Goal: Information Seeking & Learning: Compare options

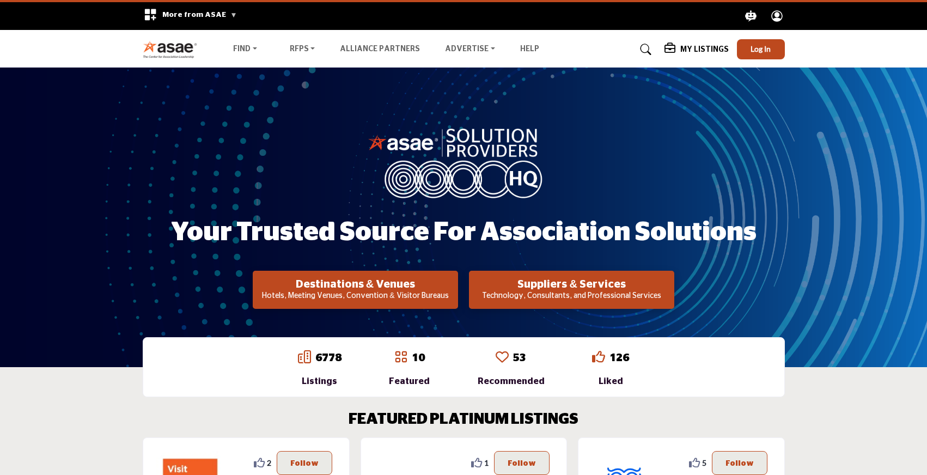
click at [455, 291] on p "Technology, Consultants, and Professional Services" at bounding box center [355, 296] width 199 height 11
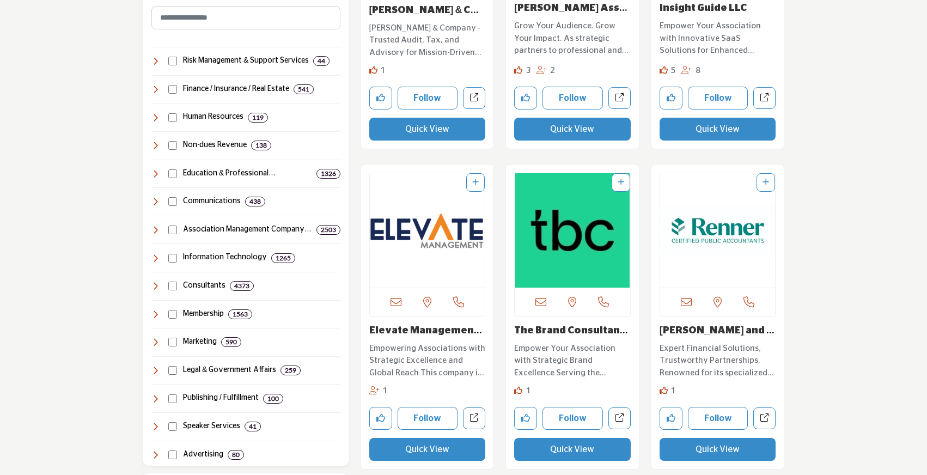
scroll to position [514, 0]
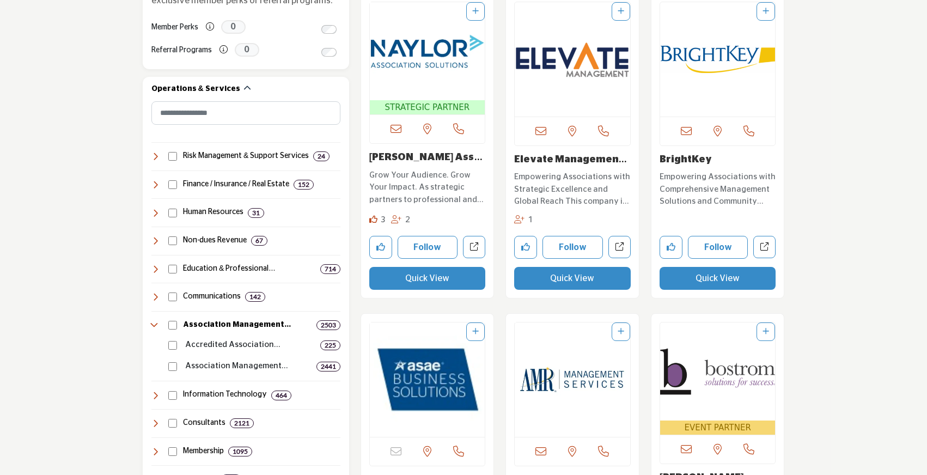
scroll to position [482, 0]
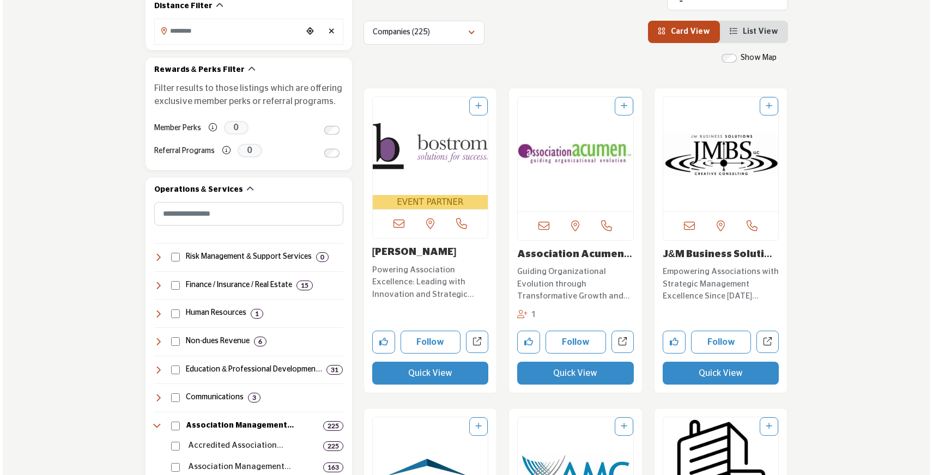
scroll to position [309, 0]
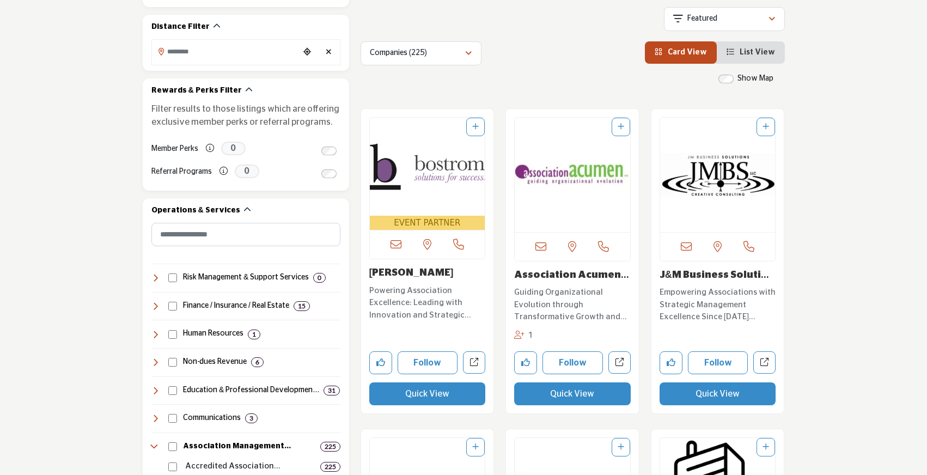
click at [424, 395] on button "Quick View" at bounding box center [427, 393] width 117 height 23
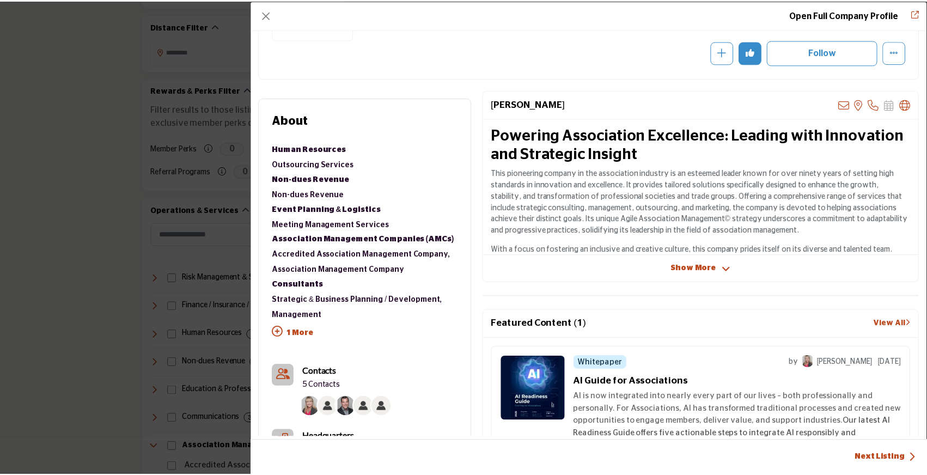
scroll to position [0, 0]
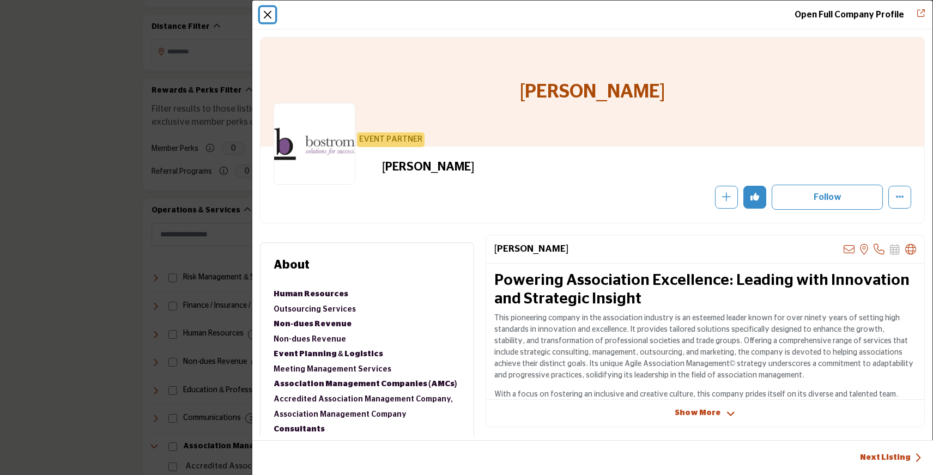
click at [261, 12] on button "Close" at bounding box center [267, 14] width 15 height 15
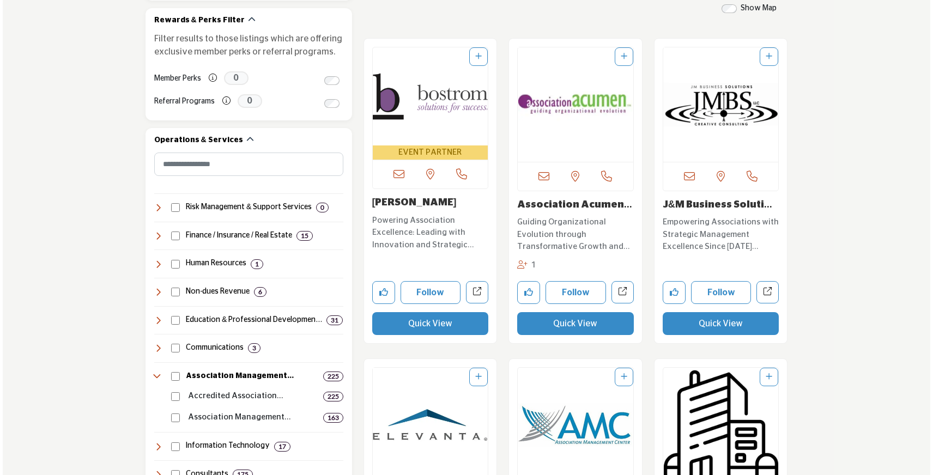
scroll to position [394, 0]
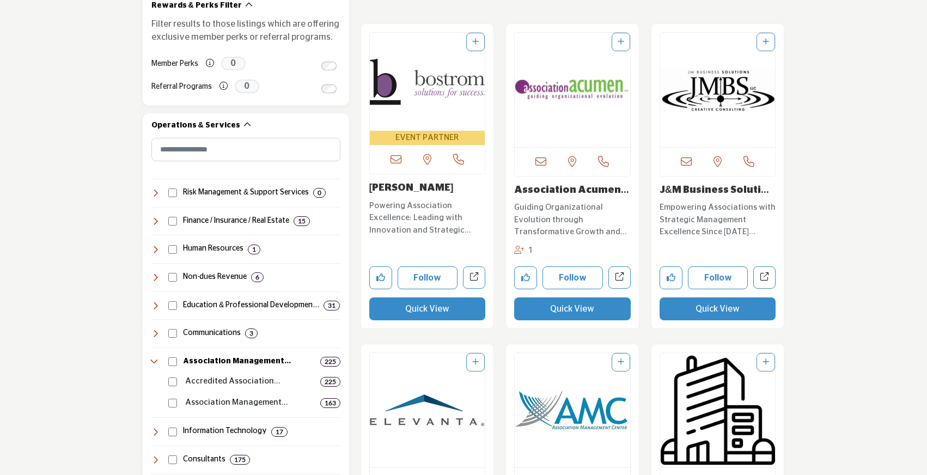
click at [715, 307] on button "Quick View" at bounding box center [718, 308] width 117 height 23
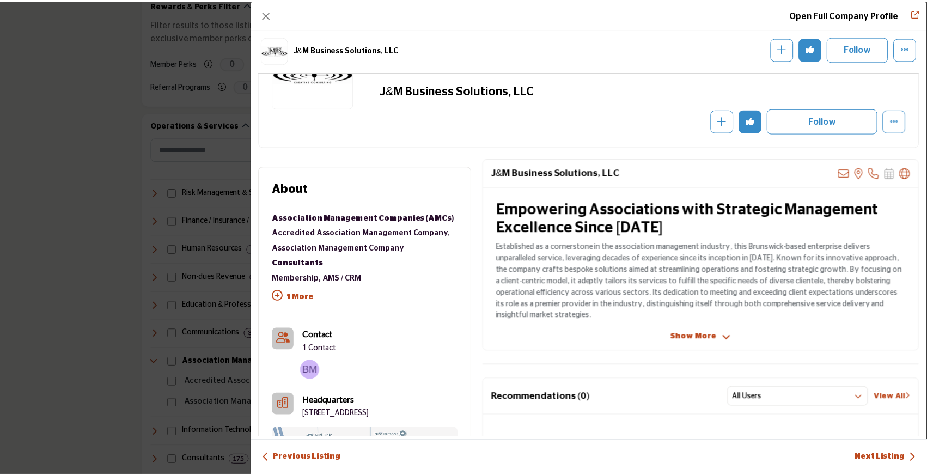
scroll to position [0, 0]
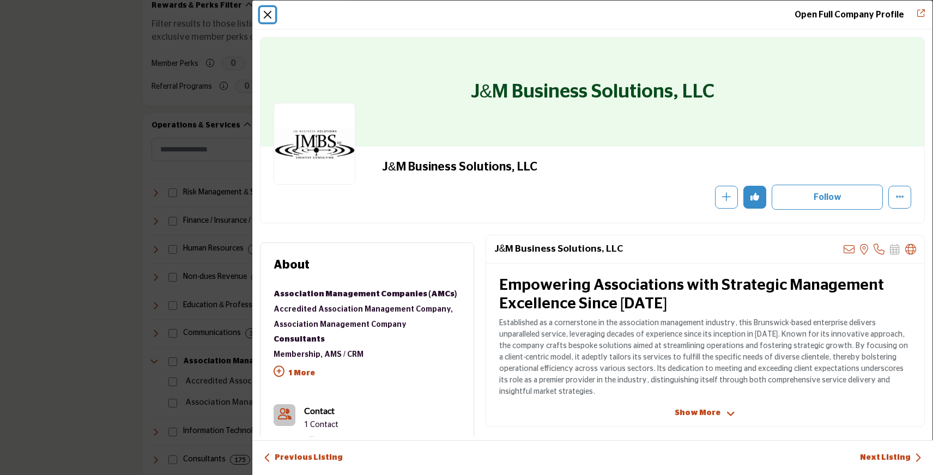
click at [271, 11] on button "Close" at bounding box center [267, 14] width 15 height 15
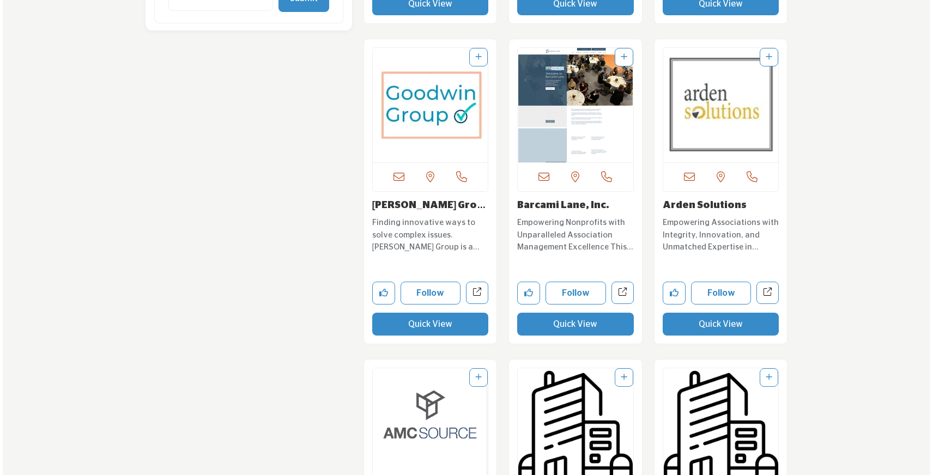
scroll to position [1340, 0]
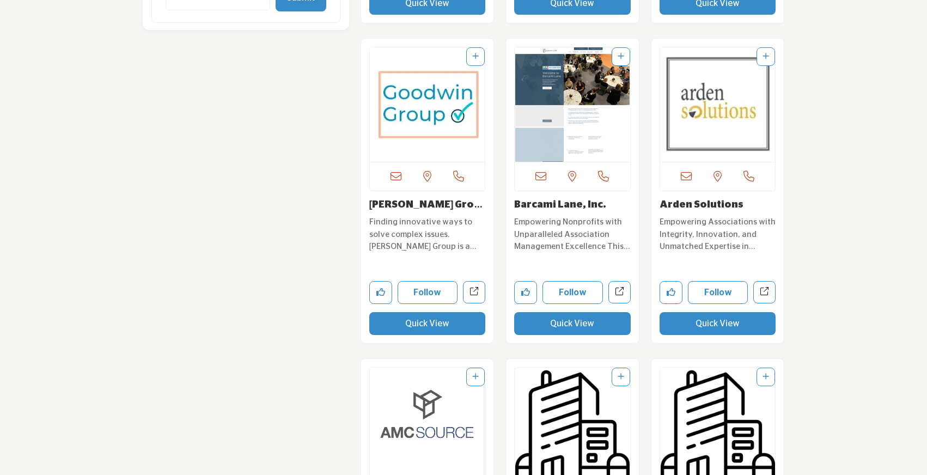
click at [438, 328] on button "Quick View" at bounding box center [427, 323] width 117 height 23
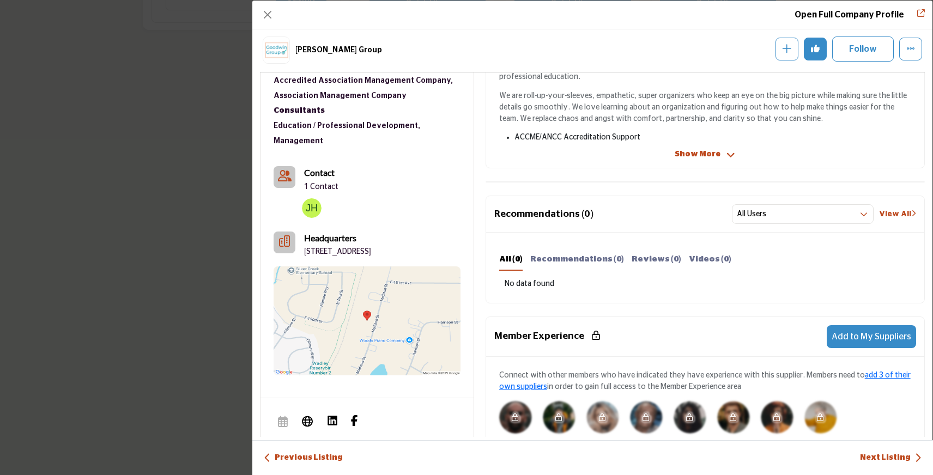
scroll to position [303, 0]
click at [271, 8] on button "Close" at bounding box center [267, 14] width 15 height 15
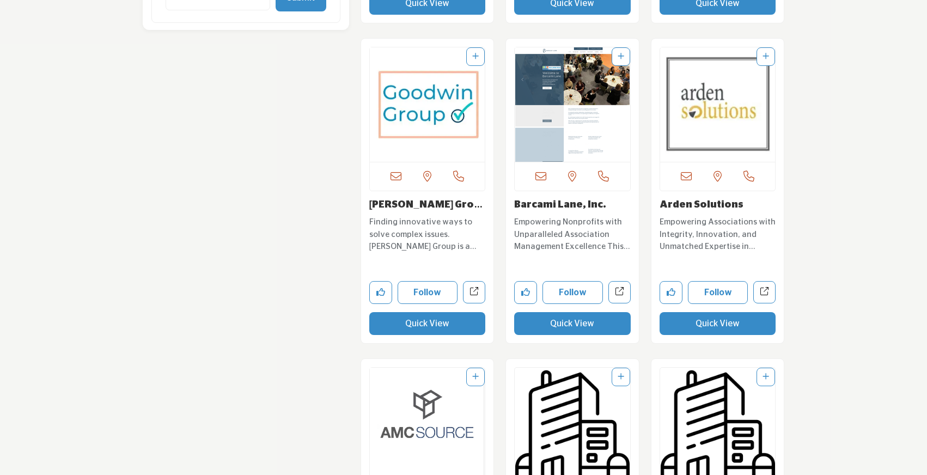
click at [721, 330] on button "Quick View" at bounding box center [718, 323] width 117 height 23
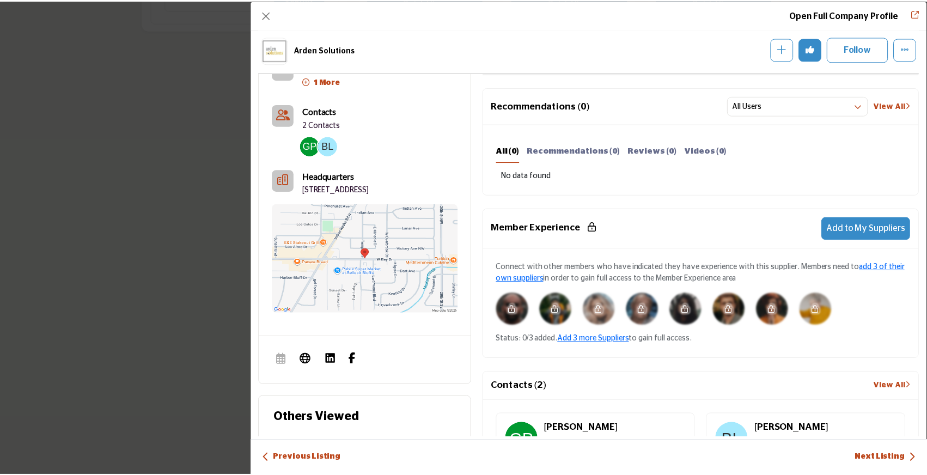
scroll to position [412, 0]
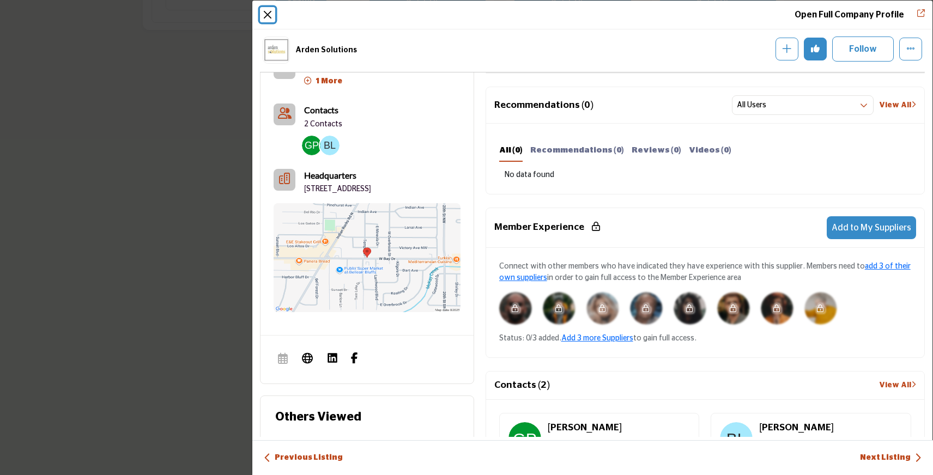
click at [267, 13] on button "Close" at bounding box center [267, 14] width 15 height 15
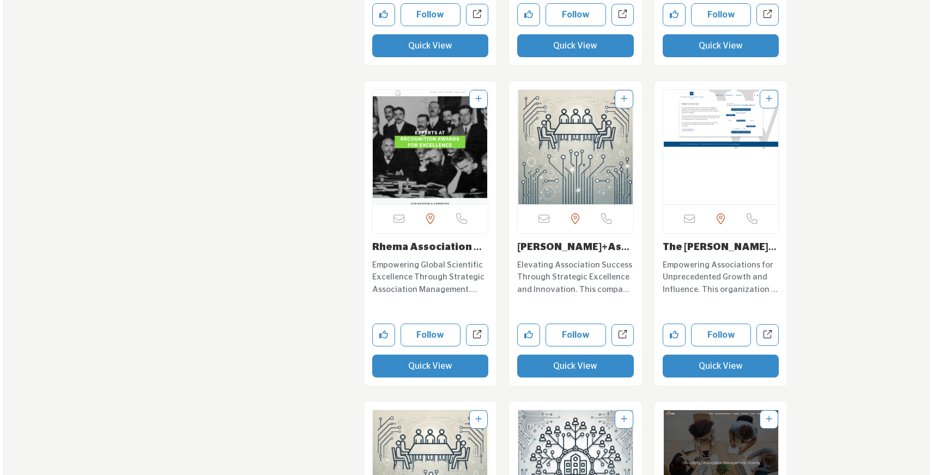
scroll to position [3856, 0]
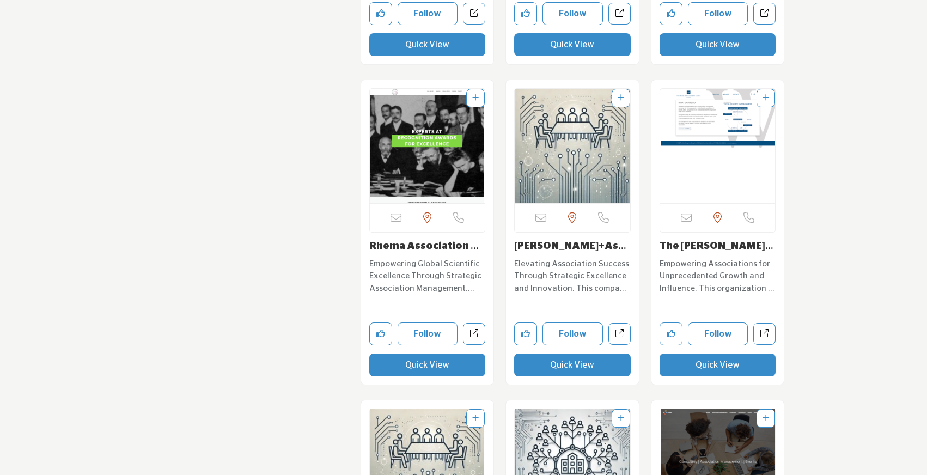
click at [567, 370] on button "Quick View" at bounding box center [572, 365] width 117 height 23
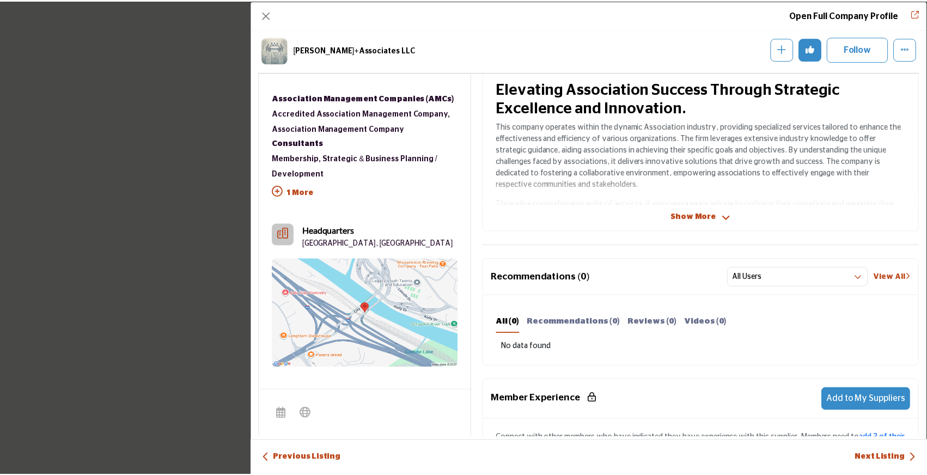
scroll to position [184, 0]
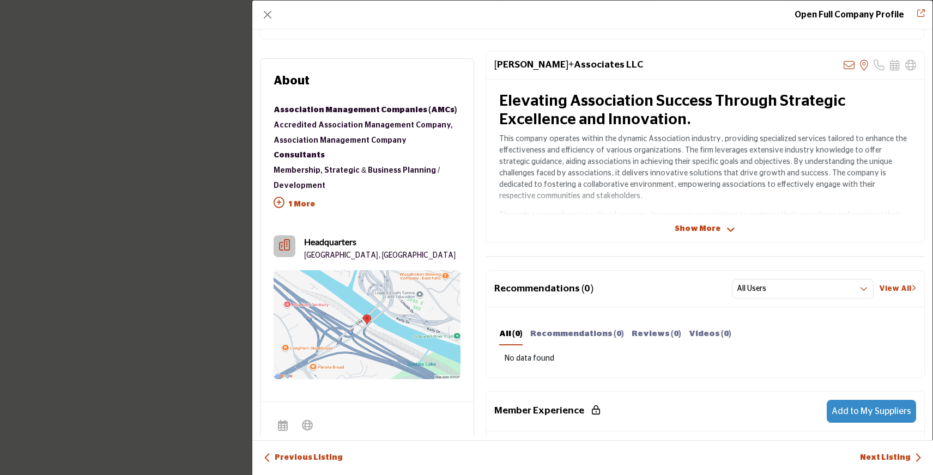
click at [698, 226] on span "Show More" at bounding box center [697, 228] width 46 height 11
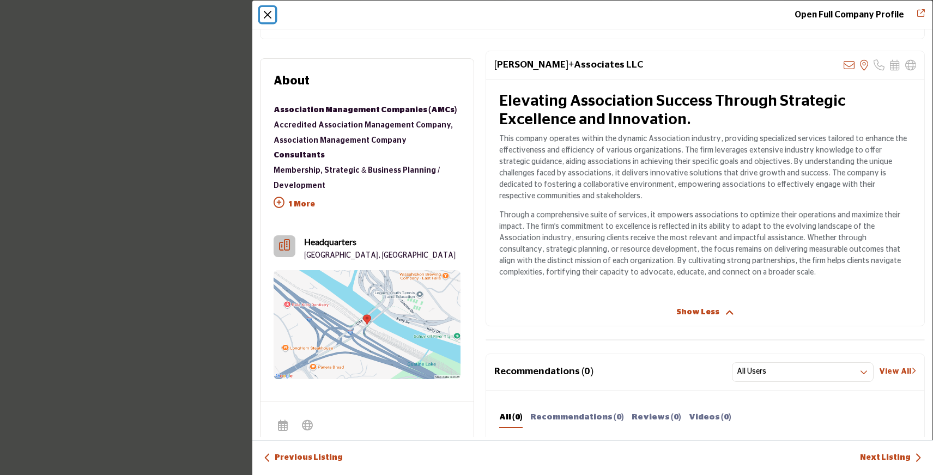
click at [266, 14] on button "Close" at bounding box center [267, 14] width 15 height 15
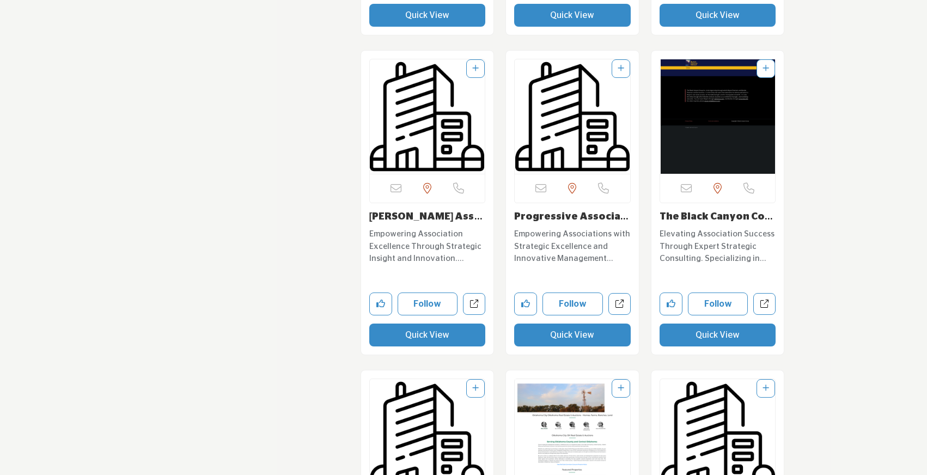
scroll to position [18947, 0]
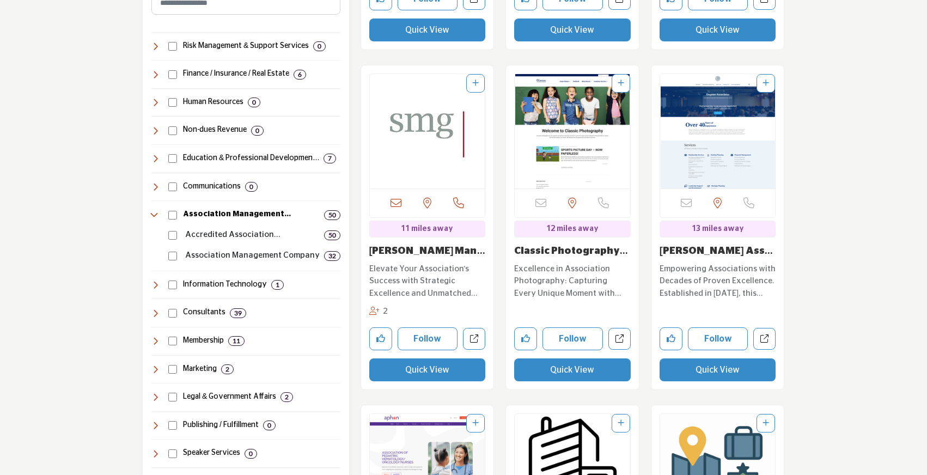
scroll to position [757, 0]
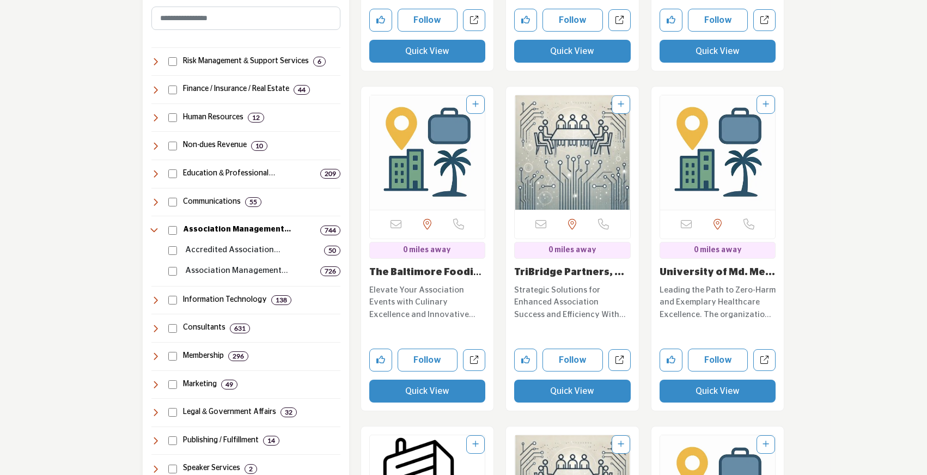
scroll to position [740, 0]
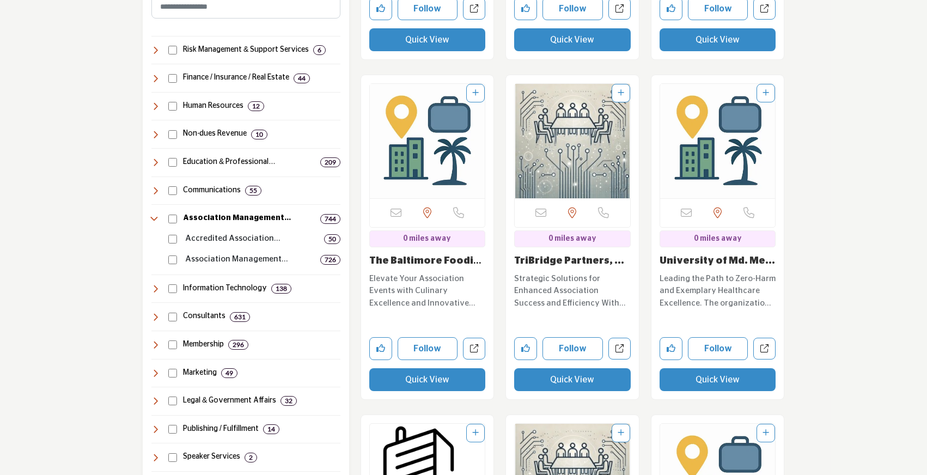
scroll to position [773, 0]
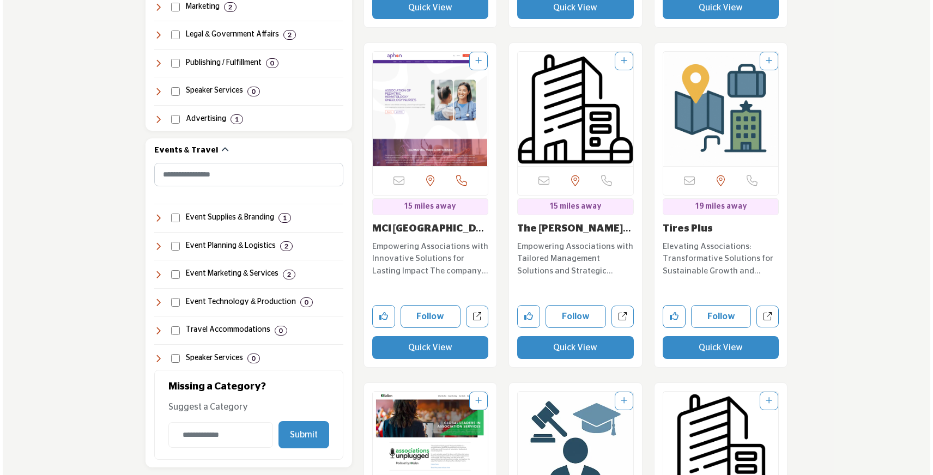
scroll to position [1120, 0]
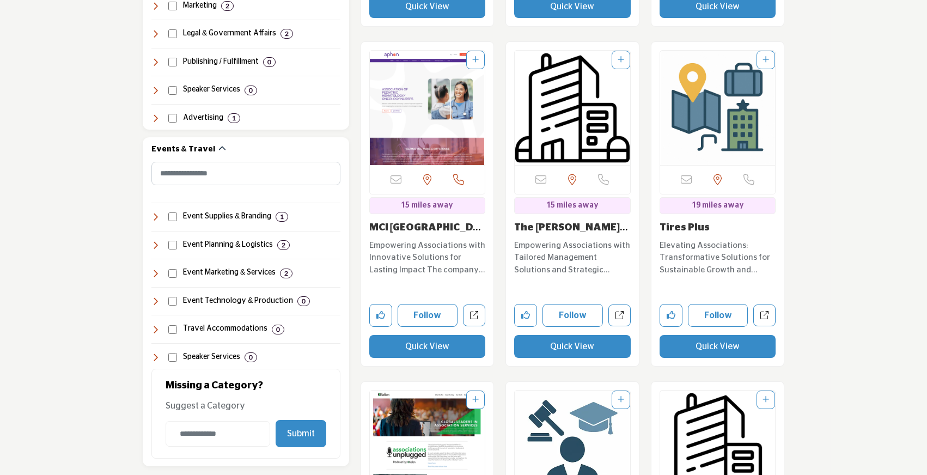
click at [444, 335] on button "Quick View" at bounding box center [427, 346] width 117 height 23
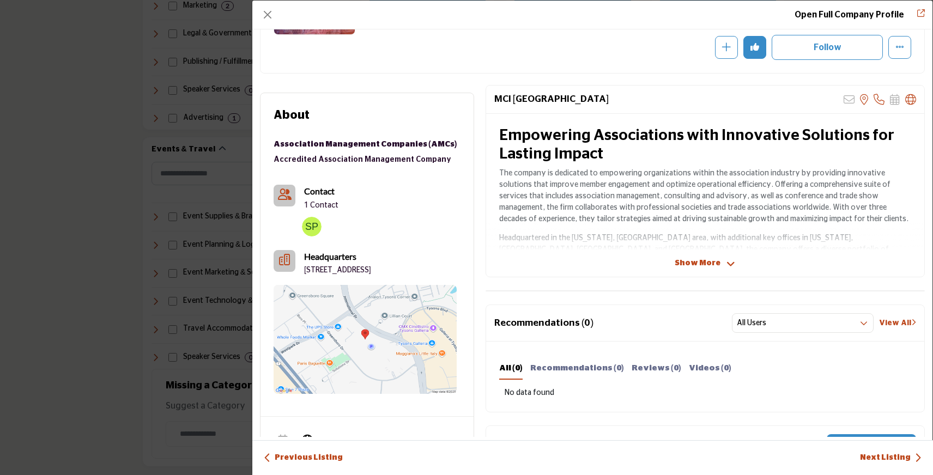
scroll to position [148, 0]
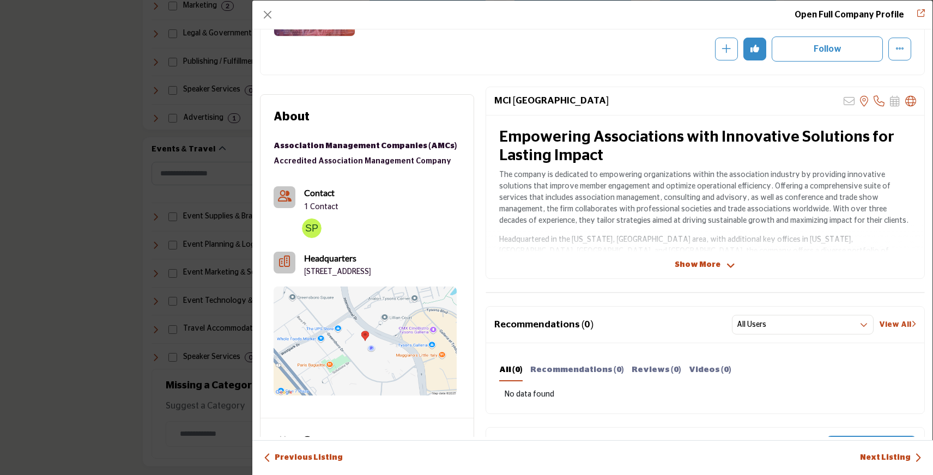
click at [695, 264] on span "Show More" at bounding box center [697, 264] width 46 height 11
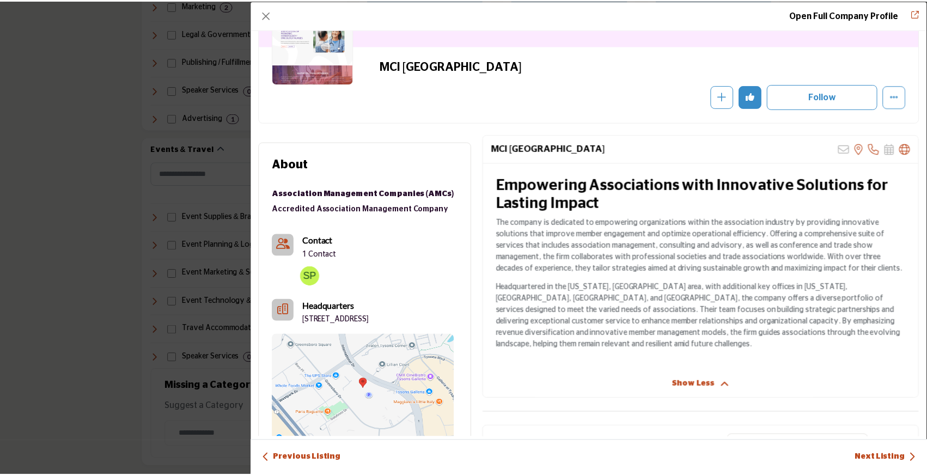
scroll to position [0, 0]
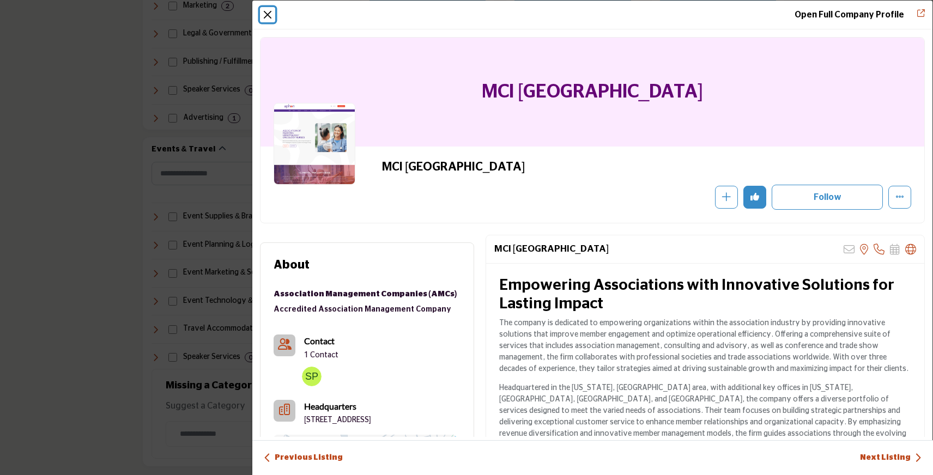
click at [264, 14] on button "Close" at bounding box center [267, 14] width 15 height 15
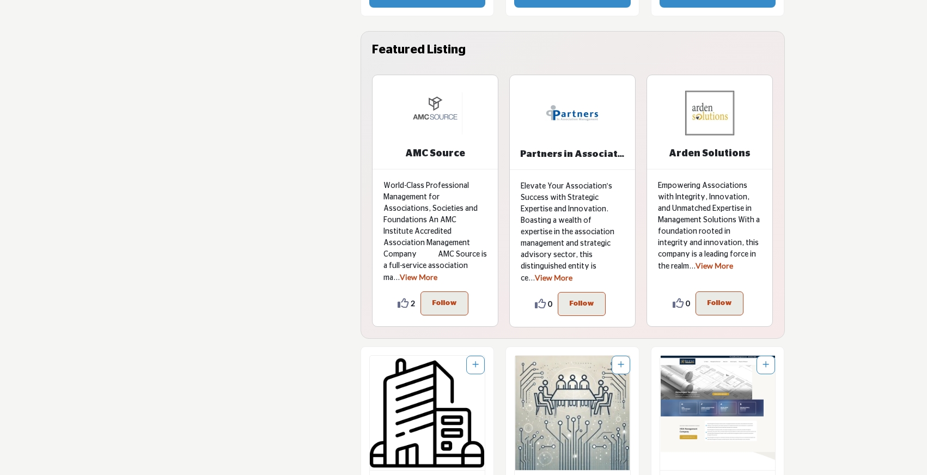
scroll to position [5532, 0]
